Goal: Understand process/instructions: Learn about a topic

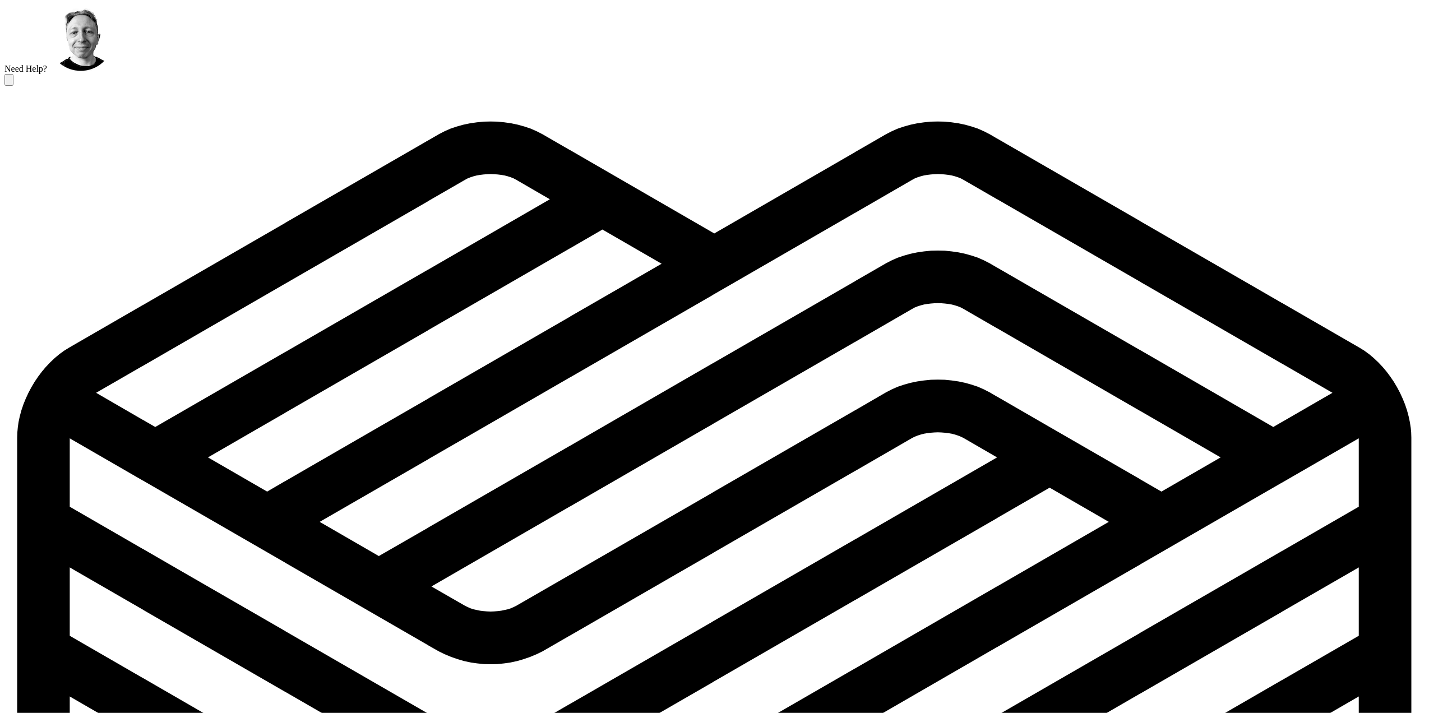
click at [62, 86] on icon "logo-header" at bounding box center [714, 651] width 1420 height 1131
